Goal: Task Accomplishment & Management: Manage account settings

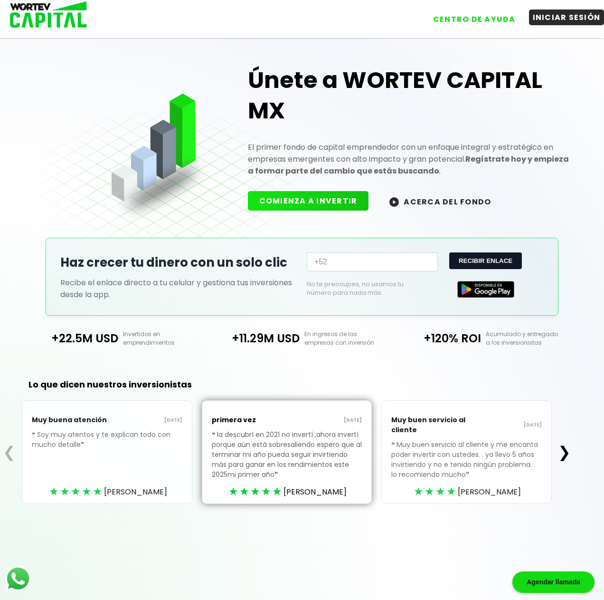
click at [543, 15] on button "INICIAR SESIÓN" at bounding box center [567, 18] width 76 height 16
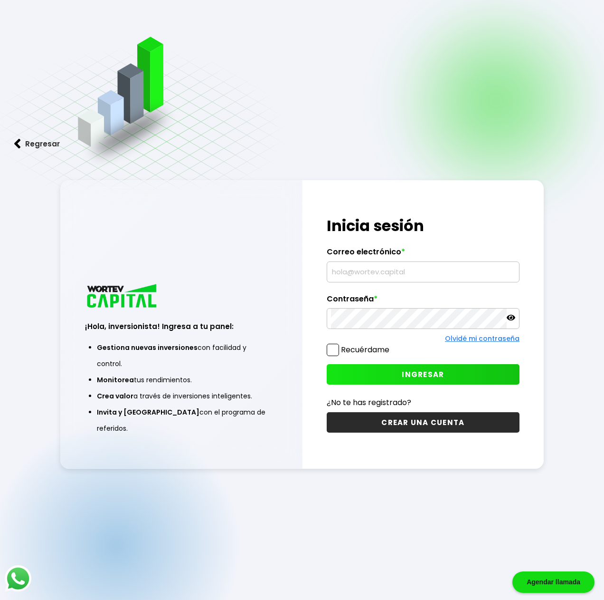
click at [373, 277] on input "text" at bounding box center [423, 272] width 184 height 20
type input "[EMAIL_ADDRESS][DOMAIN_NAME]"
click at [334, 351] on span at bounding box center [333, 349] width 12 height 12
click at [391, 345] on input "Recuérdame" at bounding box center [391, 345] width 0 height 0
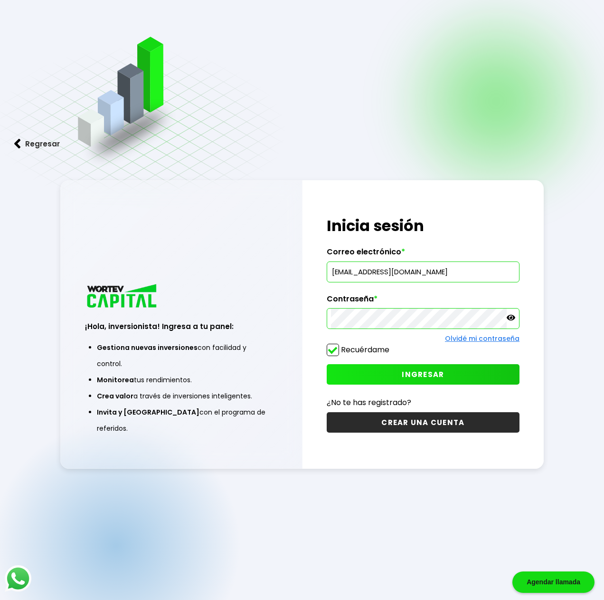
click at [416, 373] on span "INGRESAR" at bounding box center [423, 374] width 42 height 10
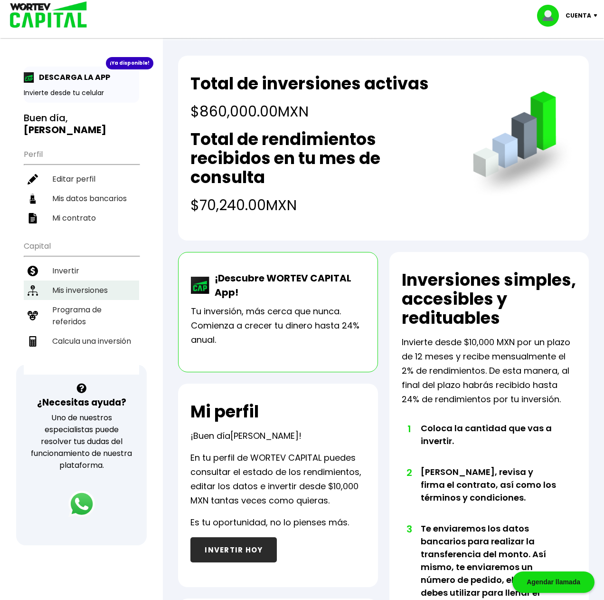
click at [72, 280] on li "Mis inversiones" at bounding box center [81, 289] width 115 height 19
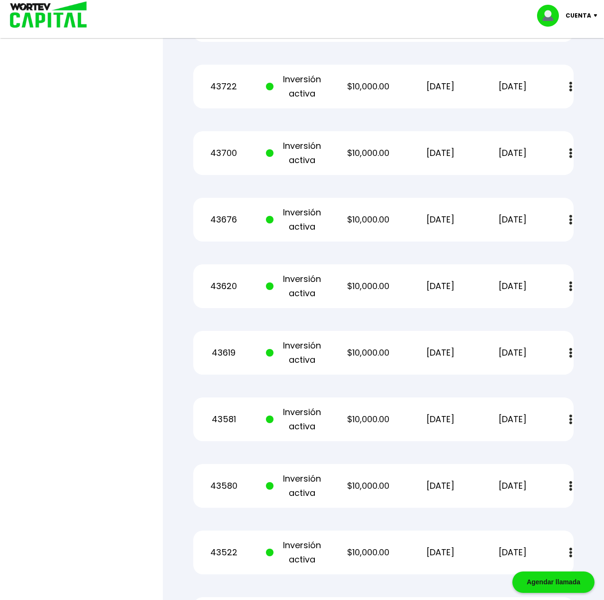
scroll to position [808, 0]
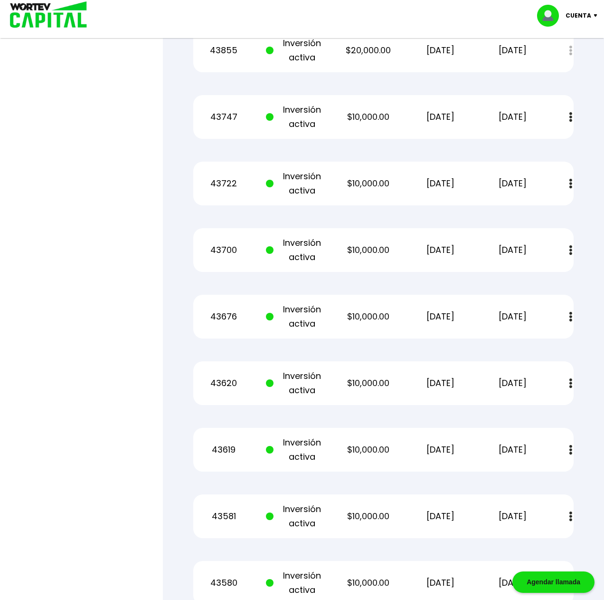
click at [577, 14] on p "Cuenta" at bounding box center [579, 16] width 26 height 14
click at [577, 67] on li "Cerrar sesión" at bounding box center [569, 63] width 76 height 19
